Goal: Navigation & Orientation: Find specific page/section

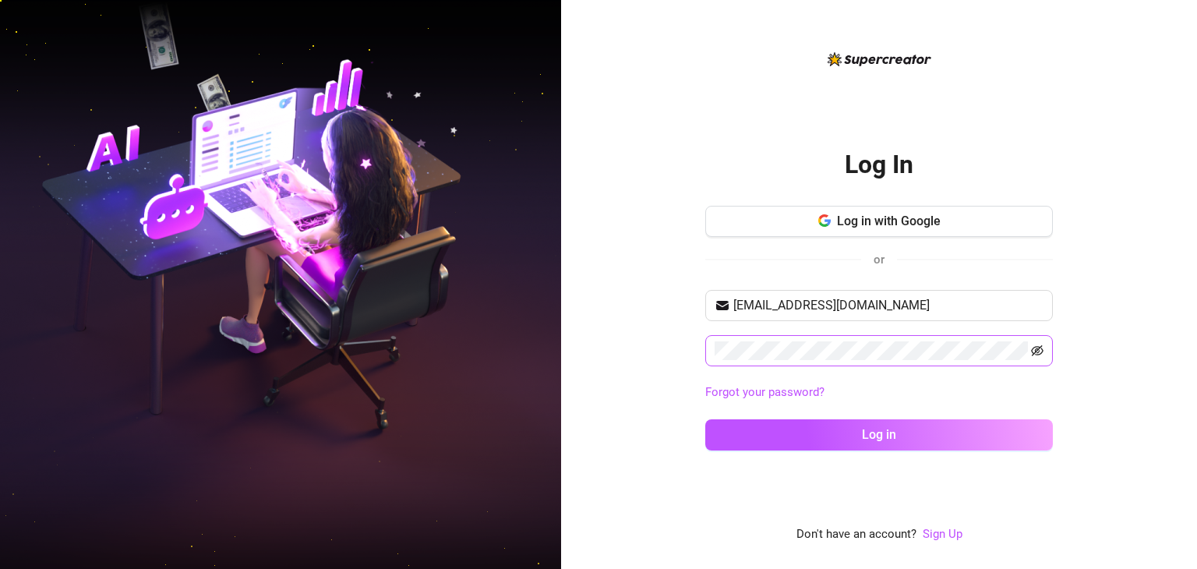
click at [1040, 348] on icon "eye-invisible" at bounding box center [1037, 351] width 12 height 12
click at [705, 419] on button "Log in" at bounding box center [879, 434] width 348 height 31
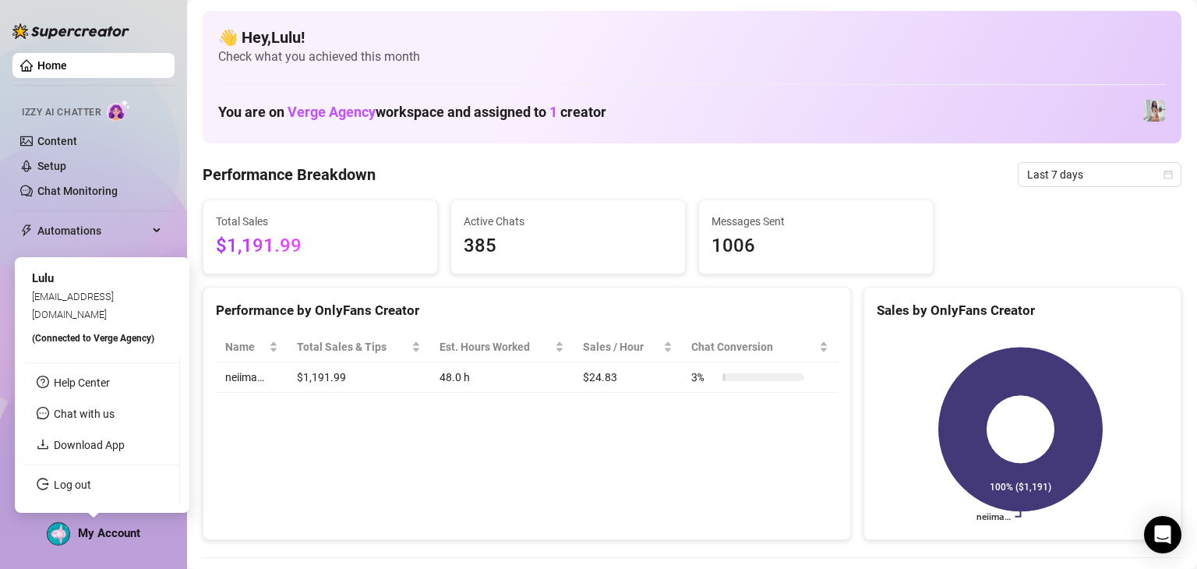
click at [116, 528] on span "My Account" at bounding box center [109, 533] width 62 height 14
click at [115, 543] on div "My Account" at bounding box center [94, 533] width 94 height 23
click at [118, 522] on div "My Account" at bounding box center [94, 533] width 94 height 23
click at [70, 347] on div "[PERSON_NAME] [EMAIL_ADDRESS][DOMAIN_NAME] (Connected to Verge Agency )" at bounding box center [102, 308] width 156 height 83
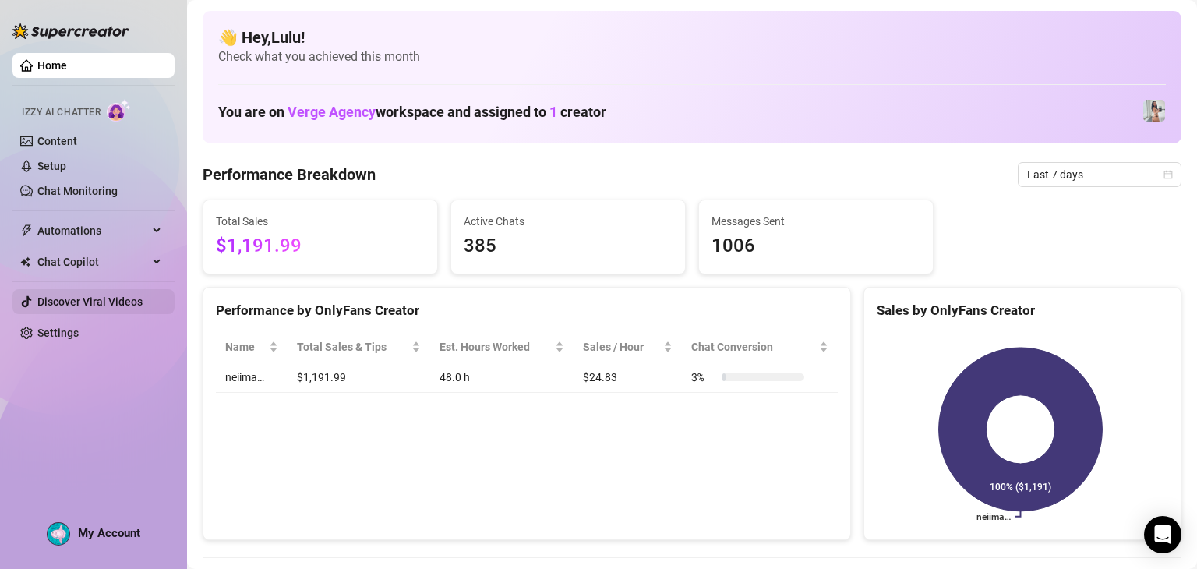
click at [47, 295] on link "Discover Viral Videos" at bounding box center [89, 301] width 105 height 12
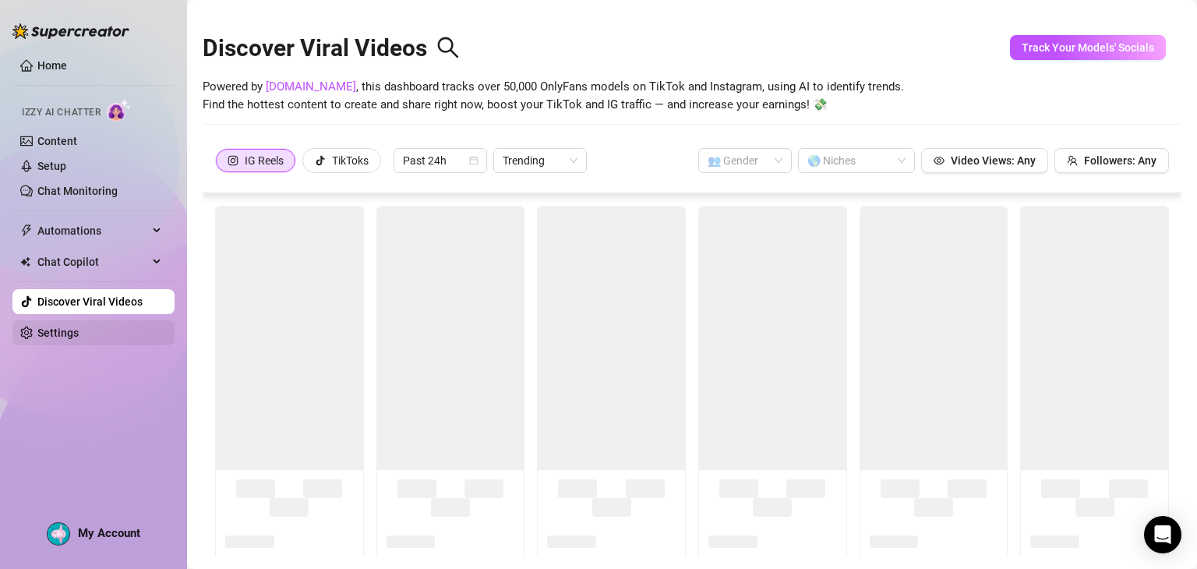
click at [61, 327] on link "Settings" at bounding box center [57, 333] width 41 height 12
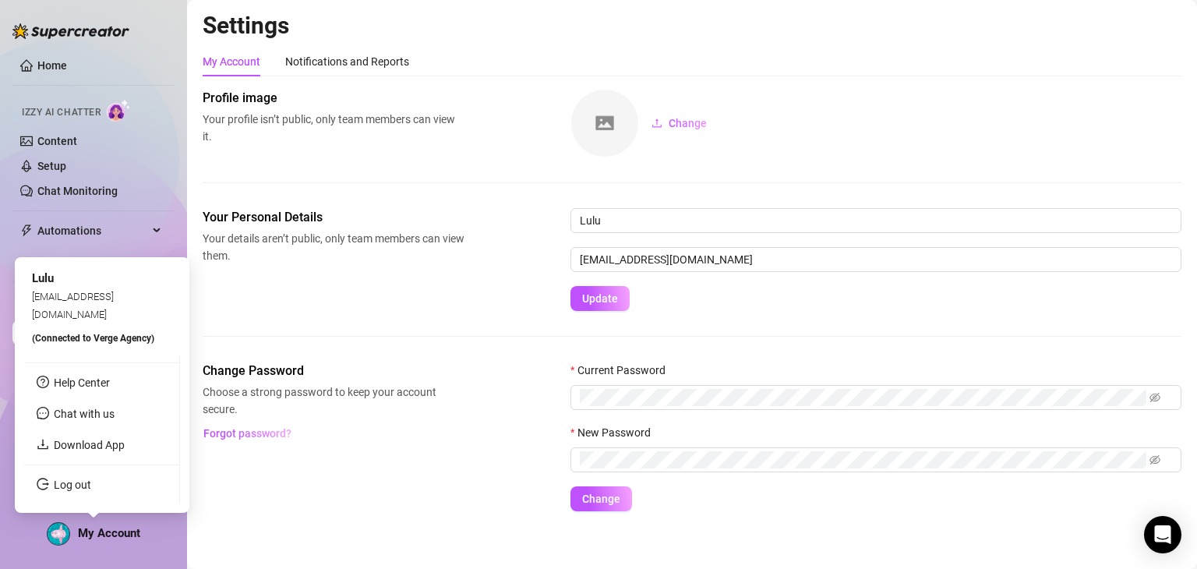
click at [115, 526] on span "My Account" at bounding box center [109, 533] width 62 height 14
click at [108, 448] on link "Download App" at bounding box center [89, 445] width 71 height 12
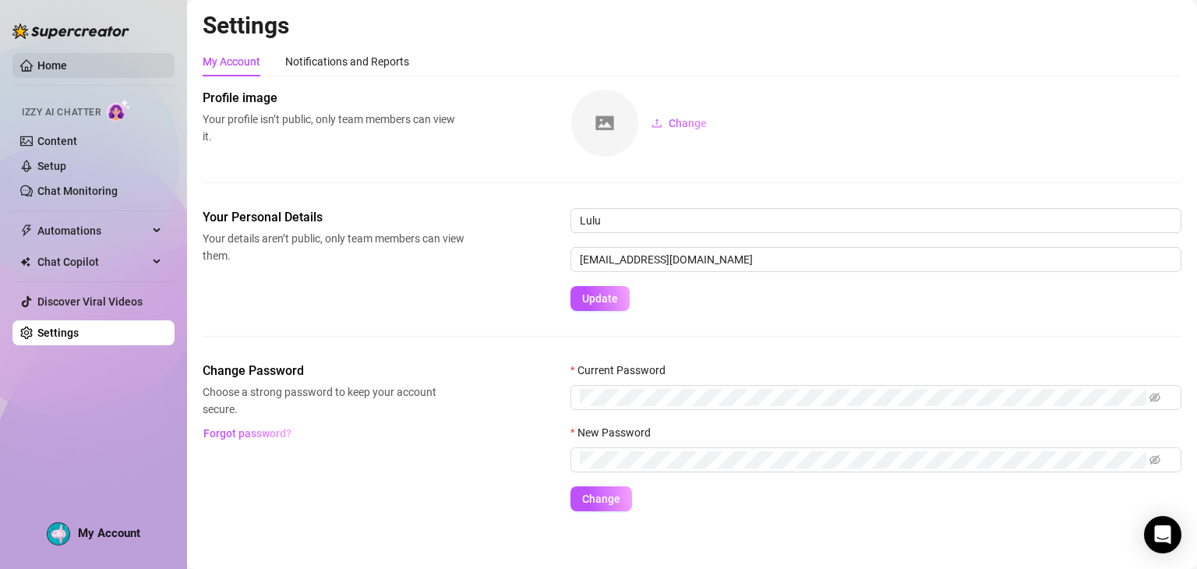
click at [53, 63] on link "Home" at bounding box center [52, 65] width 30 height 12
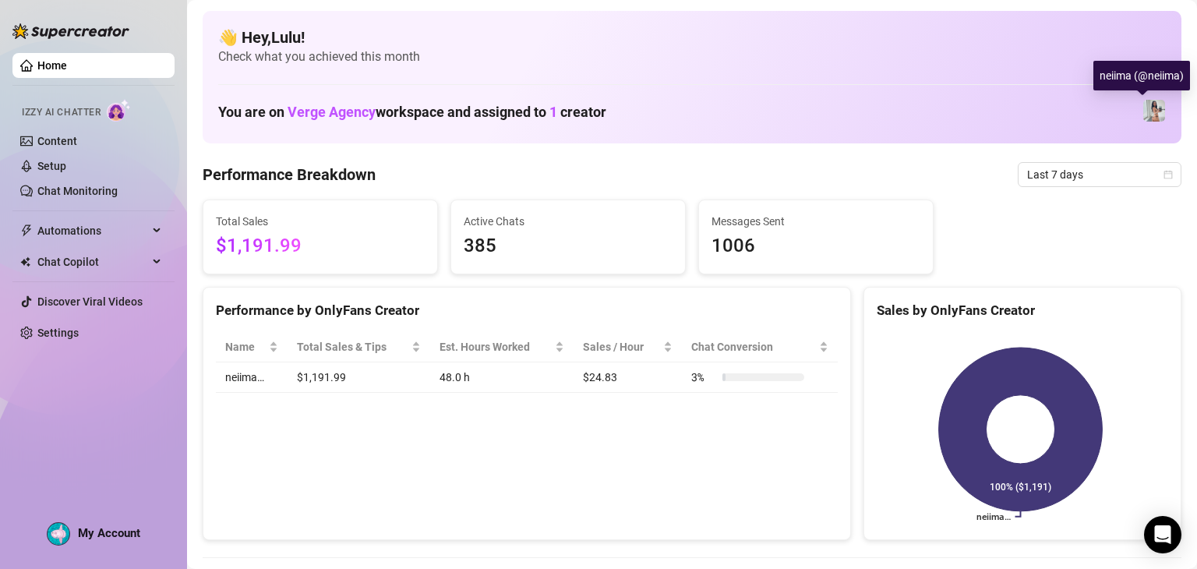
click at [1144, 108] on img at bounding box center [1155, 111] width 22 height 22
click at [1151, 104] on img at bounding box center [1155, 111] width 22 height 22
click at [321, 118] on span "Verge Agency" at bounding box center [332, 112] width 88 height 16
click at [1144, 103] on img at bounding box center [1155, 111] width 22 height 22
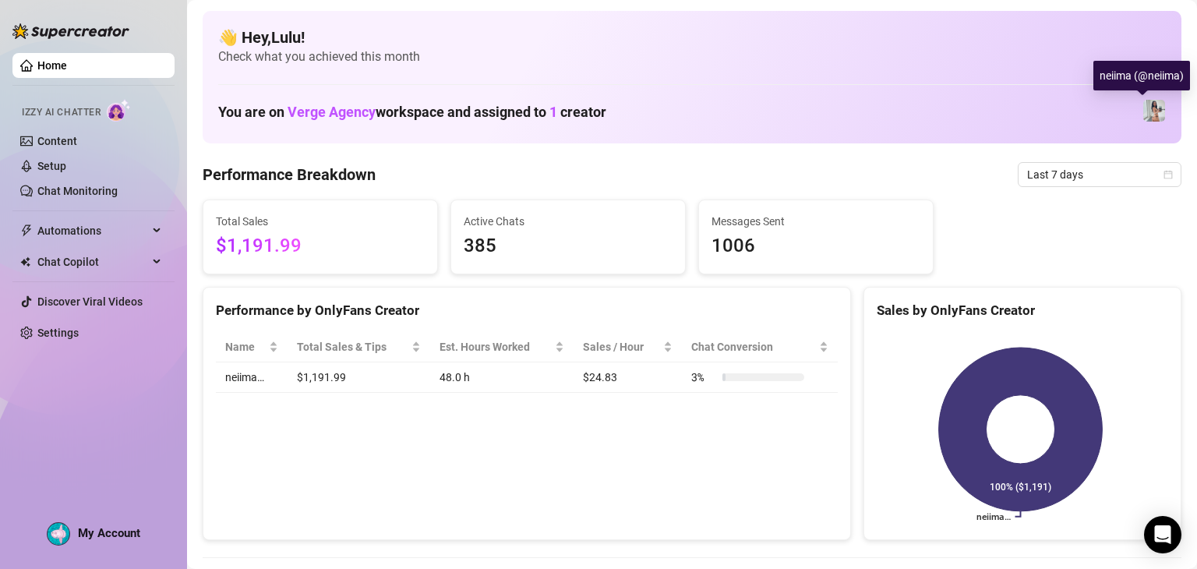
click at [1147, 113] on img at bounding box center [1155, 111] width 22 height 22
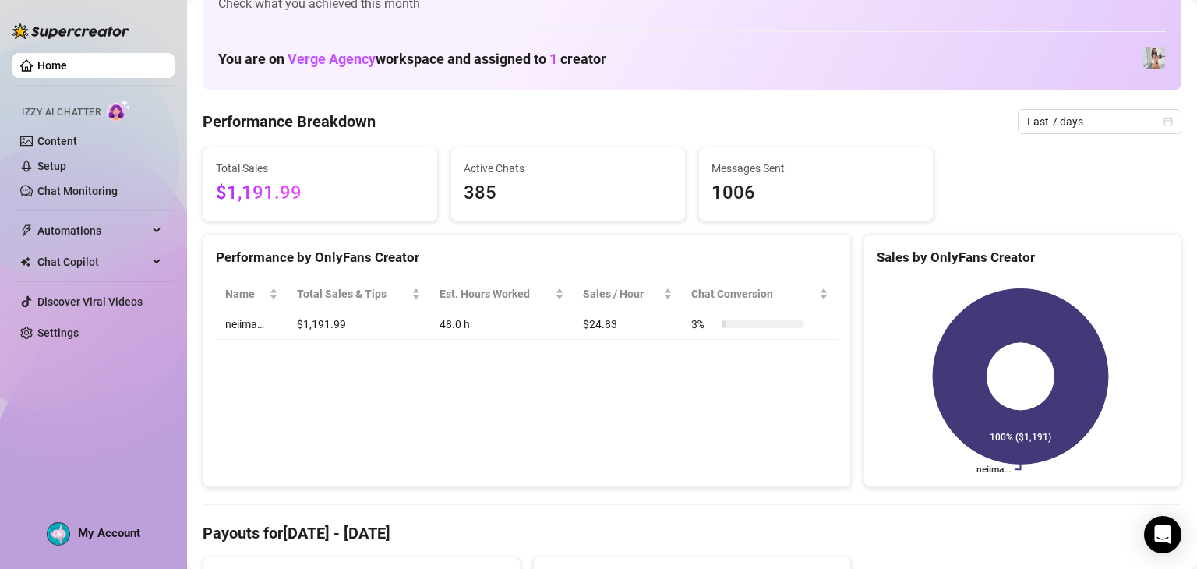
scroll to position [234, 0]
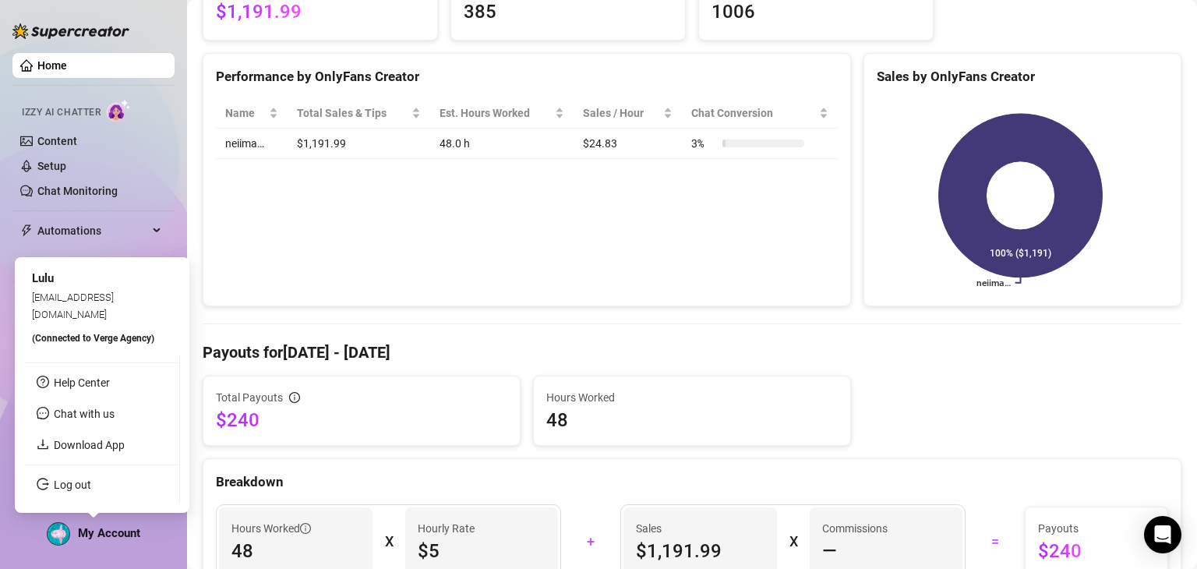
click at [80, 534] on span "My Account" at bounding box center [109, 533] width 62 height 14
click at [76, 336] on span "(Connected to Verge Agency )" at bounding box center [93, 338] width 122 height 11
click at [55, 288] on div "Lulu" at bounding box center [102, 279] width 140 height 19
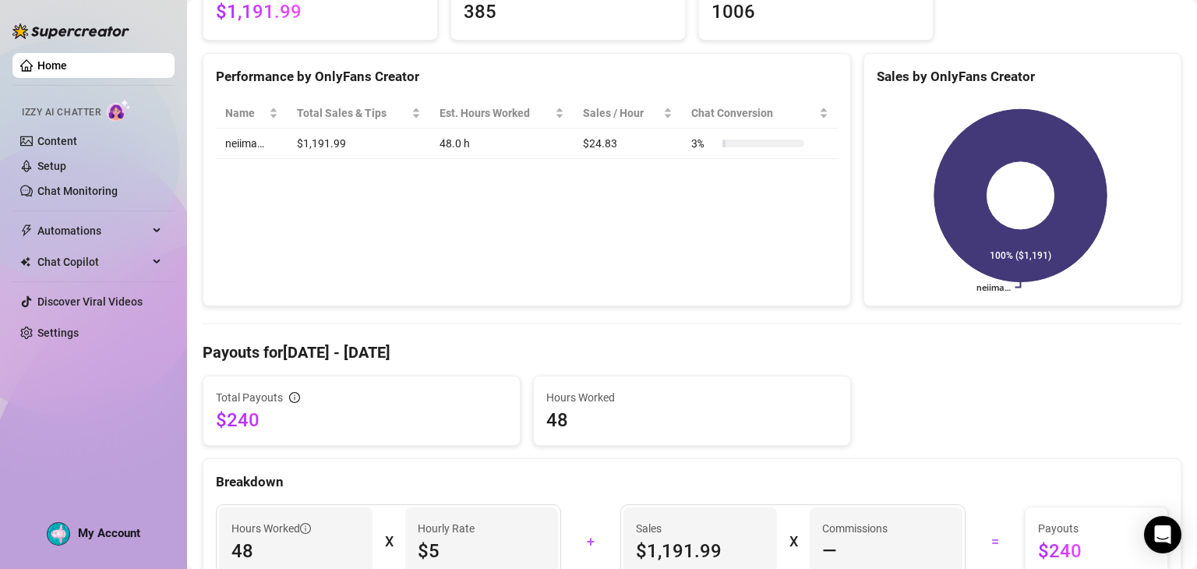
click at [1089, 200] on icon at bounding box center [1021, 196] width 173 height 172
